Goal: Information Seeking & Learning: Learn about a topic

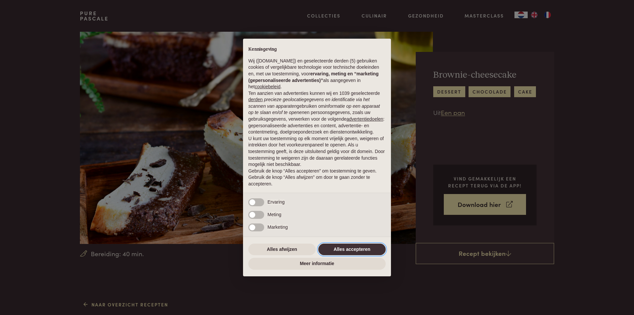
click at [336, 251] on button "Alles accepteren" at bounding box center [351, 249] width 67 height 12
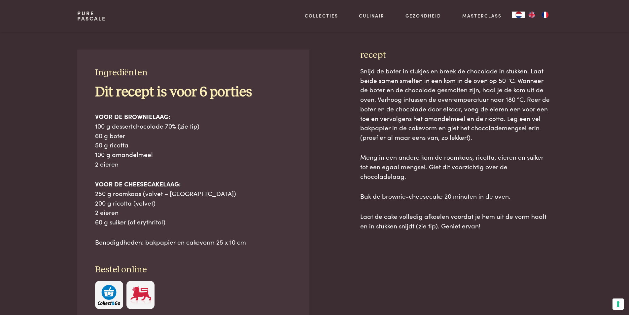
scroll to position [264, 0]
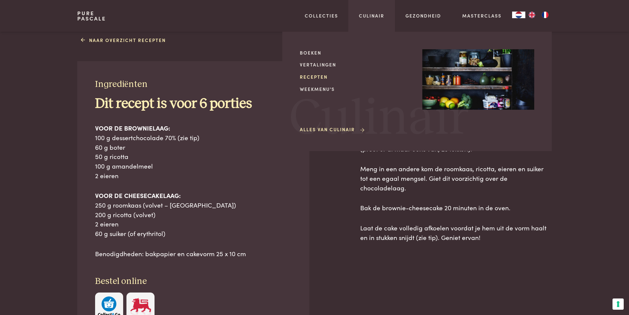
click at [310, 76] on link "Recepten" at bounding box center [356, 76] width 112 height 7
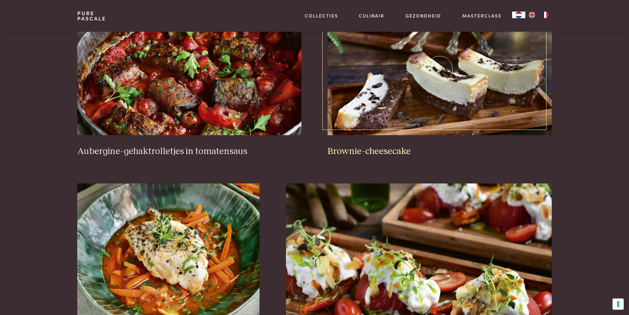
scroll to position [264, 0]
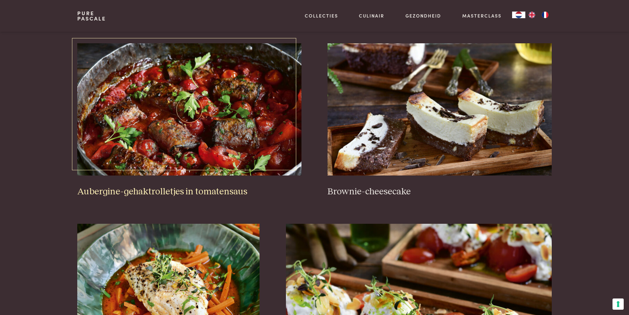
click at [167, 192] on h3 "Aubergine-gehaktrolletjes in tomatensaus" at bounding box center [189, 192] width 224 height 12
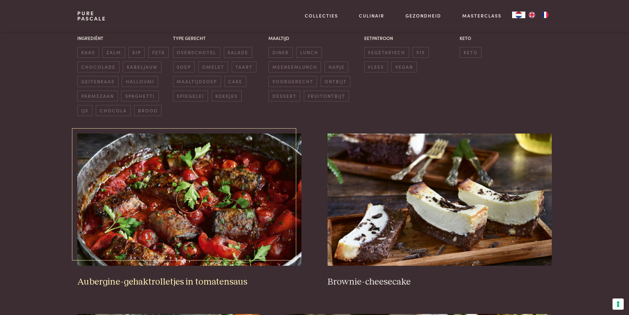
scroll to position [198, 0]
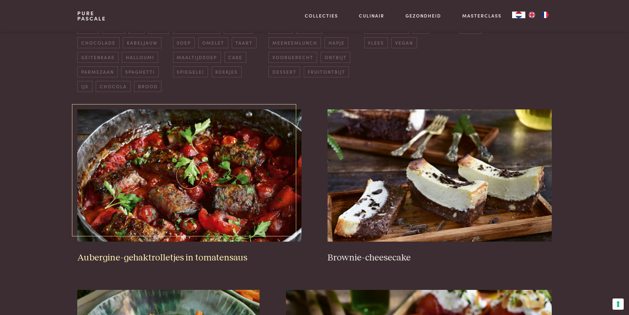
click at [157, 255] on h3 "Aubergine-gehaktrolletjes in tomatensaus" at bounding box center [189, 258] width 224 height 12
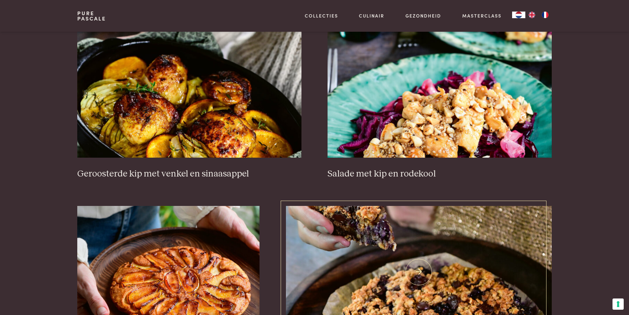
scroll to position [924, 0]
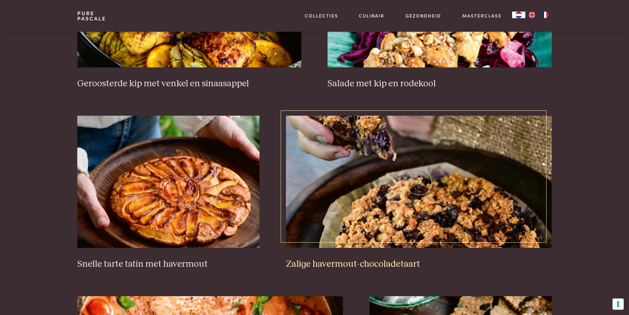
click at [376, 198] on img at bounding box center [419, 182] width 266 height 132
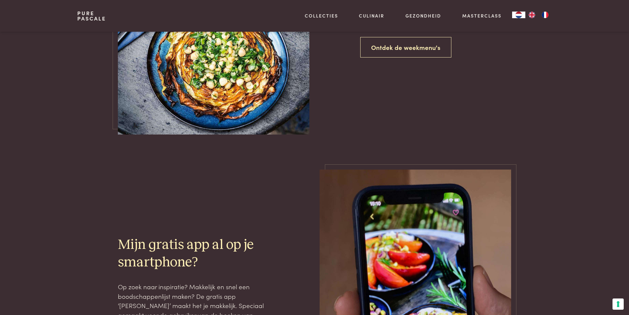
scroll to position [1716, 0]
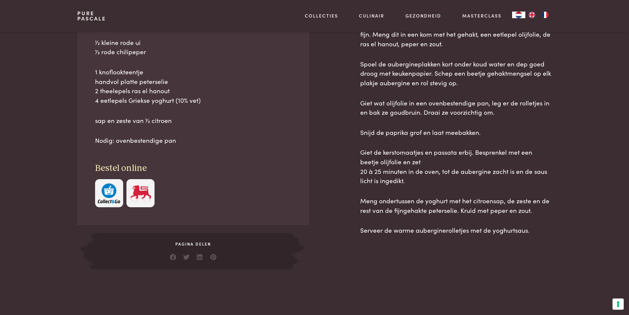
scroll to position [396, 0]
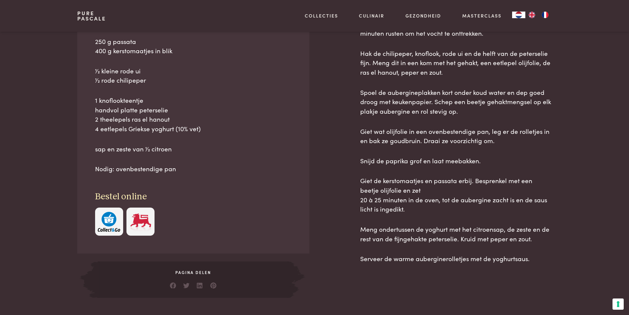
scroll to position [363, 0]
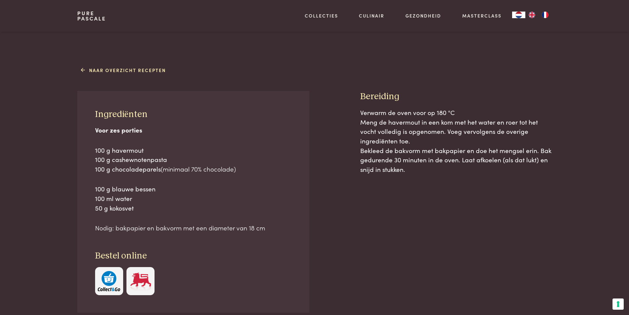
scroll to position [264, 0]
